Goal: Find contact information

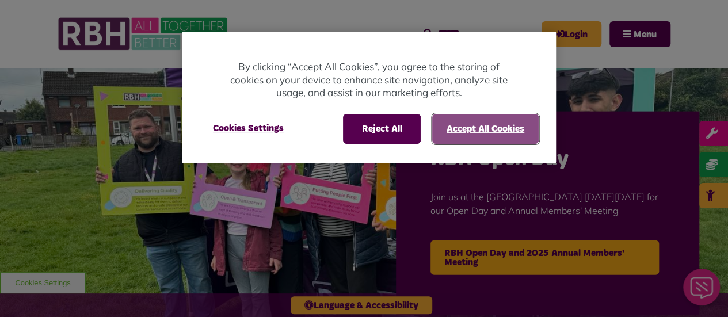
click at [486, 131] on button "Accept All Cookies" at bounding box center [485, 129] width 106 height 30
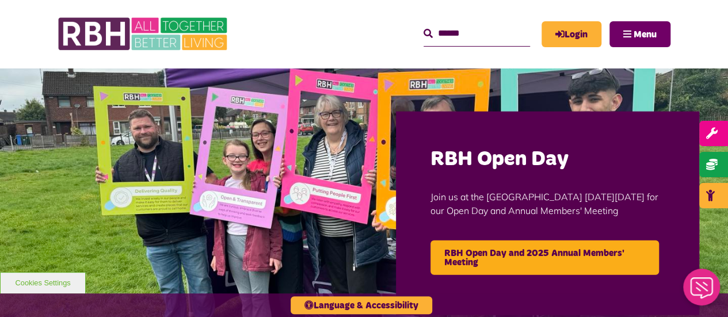
click at [643, 36] on span "Menu" at bounding box center [645, 34] width 23 height 9
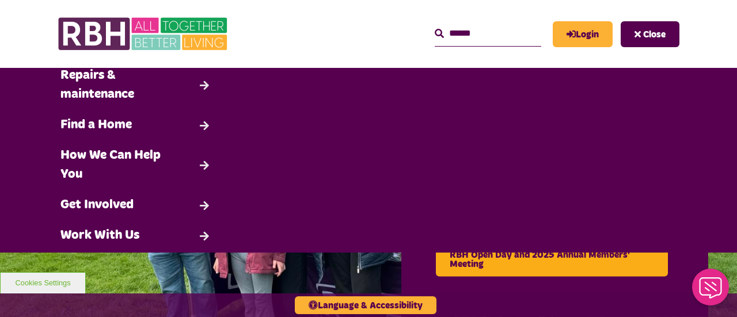
scroll to position [143, 0]
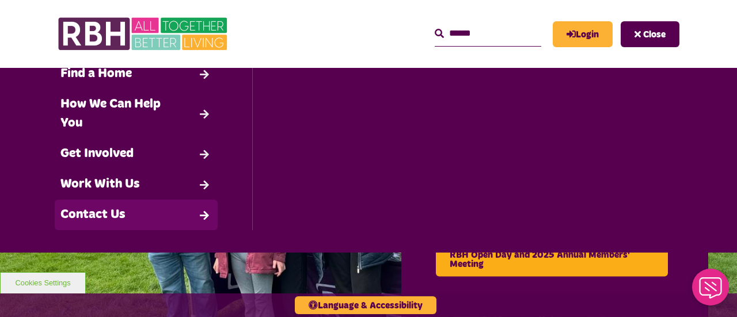
click at [120, 214] on link "Contact Us" at bounding box center [136, 215] width 163 height 30
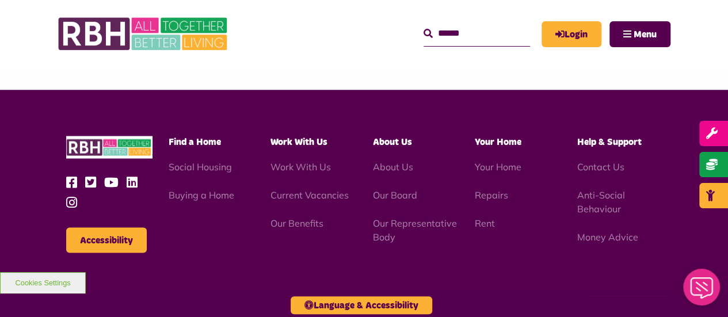
scroll to position [1054, 0]
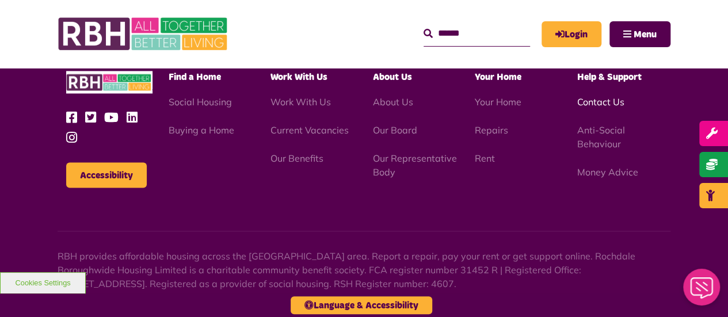
click at [604, 100] on link "Contact Us" at bounding box center [600, 102] width 47 height 12
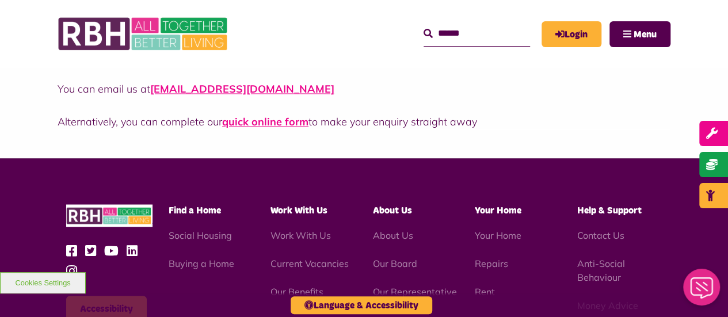
scroll to position [1112, 0]
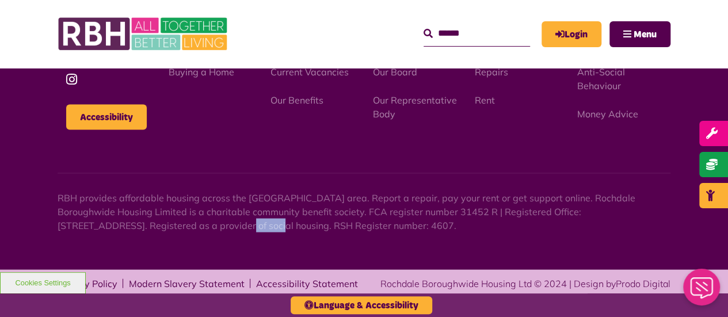
drag, startPoint x: 145, startPoint y: 225, endPoint x: 104, endPoint y: 227, distance: 41.5
click at [104, 227] on p "RBH provides affordable housing across the [GEOGRAPHIC_DATA] area. Report a rep…" at bounding box center [364, 211] width 613 height 41
copy p "OL16 2UP"
